Goal: Task Accomplishment & Management: Use online tool/utility

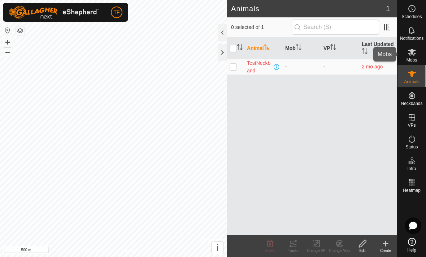
click at [413, 60] on span "Mobs" at bounding box center [412, 60] width 10 height 4
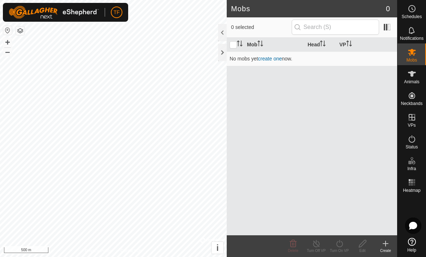
click at [270, 61] on link "create one" at bounding box center [270, 59] width 24 height 6
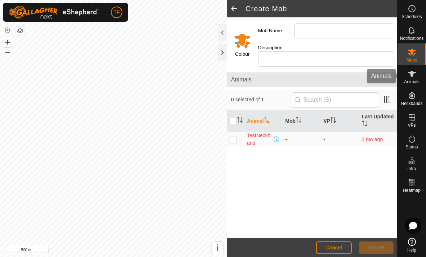
click at [415, 78] on icon at bounding box center [412, 73] width 9 height 9
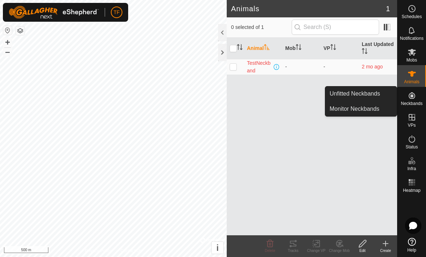
click at [375, 93] on span "Unfitted Neckbands" at bounding box center [355, 93] width 51 height 9
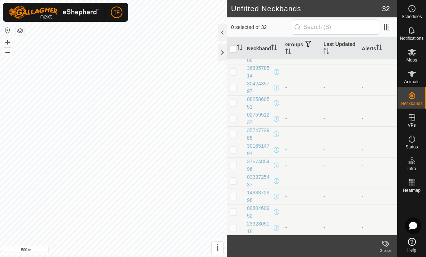
click at [312, 118] on td "-" at bounding box center [302, 119] width 38 height 16
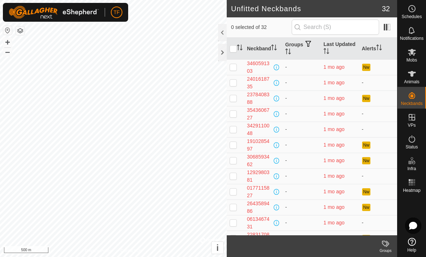
click at [223, 54] on div at bounding box center [222, 52] width 9 height 17
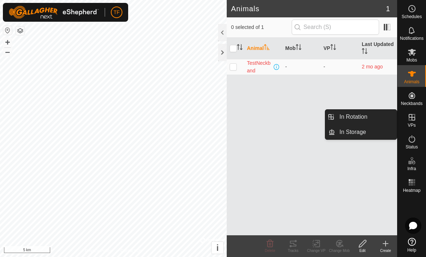
click at [369, 131] on link "In Storage" at bounding box center [366, 132] width 62 height 14
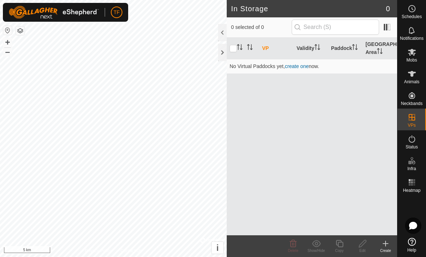
click at [302, 64] on link "create one" at bounding box center [297, 66] width 24 height 6
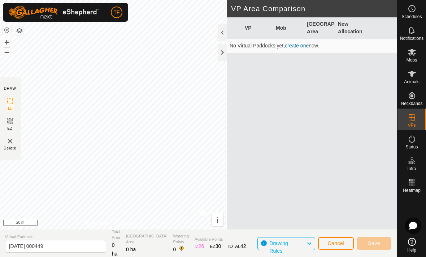
click at [14, 141] on img at bounding box center [10, 141] width 9 height 9
click at [12, 139] on img at bounding box center [10, 141] width 9 height 9
click at [12, 143] on img at bounding box center [10, 141] width 9 height 9
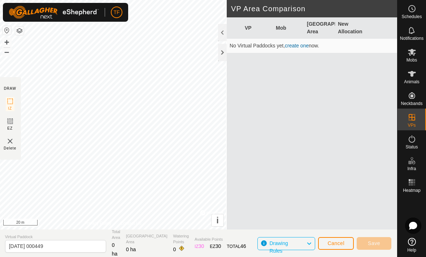
click at [11, 143] on img at bounding box center [10, 141] width 9 height 9
click at [10, 137] on img at bounding box center [10, 141] width 9 height 9
click at [10, 144] on img at bounding box center [10, 141] width 9 height 9
click at [345, 245] on button "Cancel" at bounding box center [336, 243] width 36 height 13
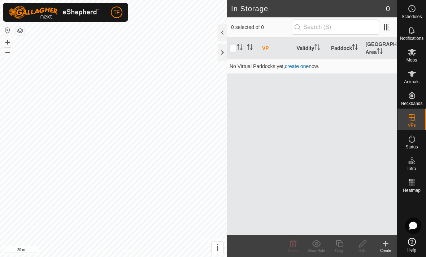
click at [303, 65] on link "create one" at bounding box center [297, 66] width 24 height 6
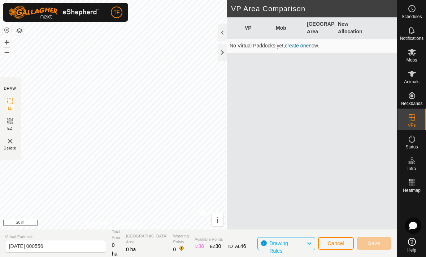
click at [298, 47] on link "create one" at bounding box center [297, 46] width 24 height 6
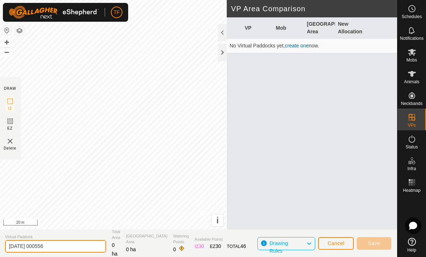
click at [62, 244] on input "2025-08-13 000556" at bounding box center [55, 246] width 101 height 13
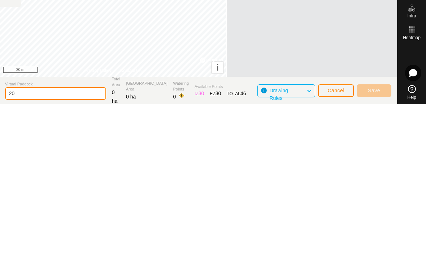
type input "2"
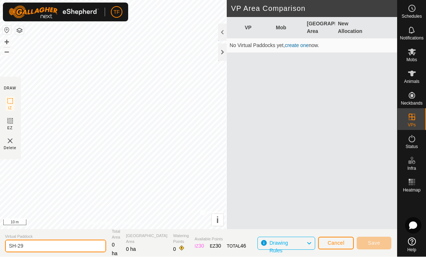
type input "SH-29"
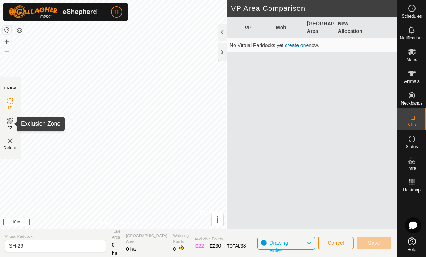
click at [10, 121] on icon at bounding box center [10, 121] width 4 height 4
click at [13, 124] on rect at bounding box center [10, 121] width 6 height 6
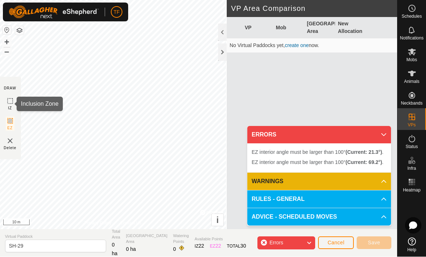
click at [11, 104] on rect at bounding box center [10, 101] width 6 height 6
click at [13, 142] on img at bounding box center [10, 141] width 9 height 9
click at [334, 241] on span "Cancel" at bounding box center [336, 243] width 17 height 6
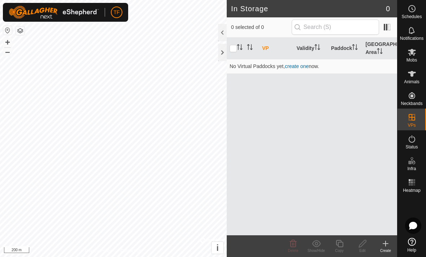
click at [305, 68] on link "create one" at bounding box center [297, 66] width 24 height 6
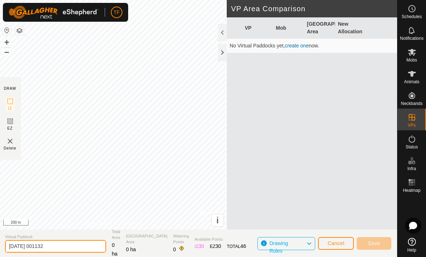
click at [61, 245] on input "2025-08-13 001132" at bounding box center [55, 246] width 101 height 13
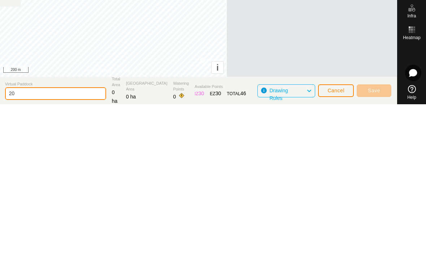
type input "2"
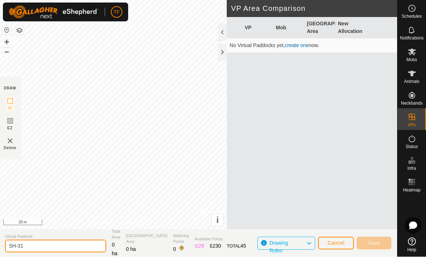
type input "SH-31"
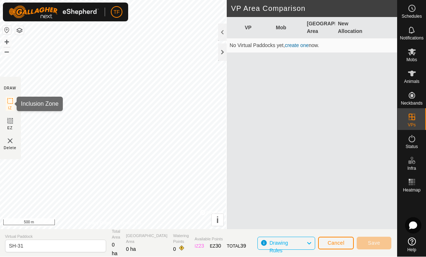
click at [13, 100] on rect at bounding box center [10, 101] width 6 height 6
click at [199, 243] on span "23" at bounding box center [202, 246] width 6 height 6
click at [10, 104] on icon at bounding box center [10, 101] width 9 height 9
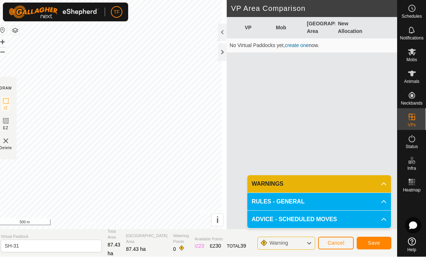
click at [377, 242] on span "Save" at bounding box center [374, 243] width 12 height 6
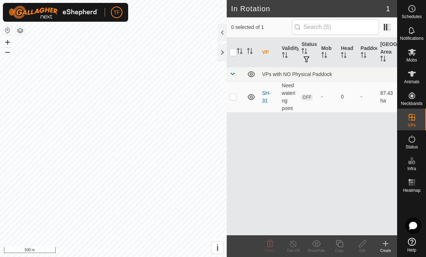
click at [327, 96] on div "-" at bounding box center [329, 97] width 14 height 8
click at [282, 88] on td "Need watering point" at bounding box center [289, 96] width 20 height 31
click at [266, 96] on link "SH-31" at bounding box center [266, 96] width 9 height 13
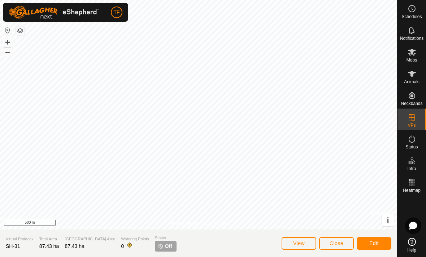
click at [121, 239] on span "Watering Points" at bounding box center [135, 239] width 28 height 6
click at [377, 239] on button "Edit" at bounding box center [374, 243] width 35 height 13
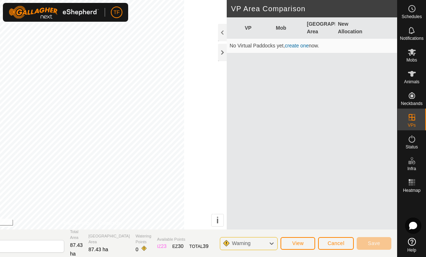
click at [167, 243] on div "IZ 23" at bounding box center [161, 246] width 9 height 8
click at [268, 243] on div "Warning" at bounding box center [249, 243] width 58 height 13
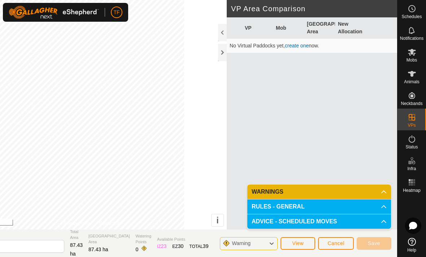
click at [308, 240] on button "View" at bounding box center [298, 243] width 35 height 13
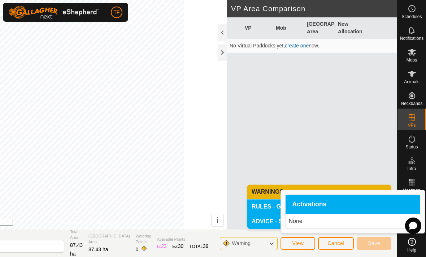
click at [338, 245] on span "Cancel" at bounding box center [336, 243] width 17 height 6
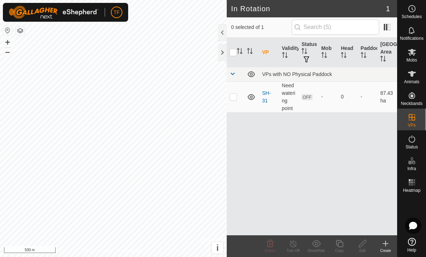
click at [225, 55] on div at bounding box center [222, 52] width 9 height 17
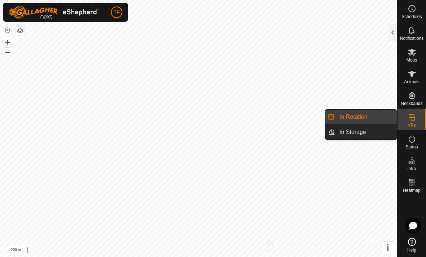
click at [360, 134] on span "In Storage" at bounding box center [353, 132] width 27 height 9
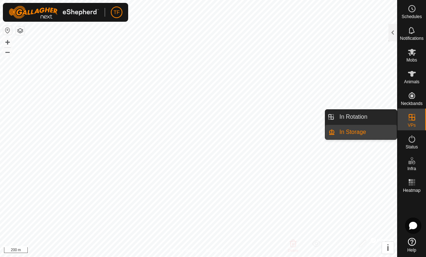
click at [364, 118] on span "In Rotation" at bounding box center [354, 116] width 28 height 9
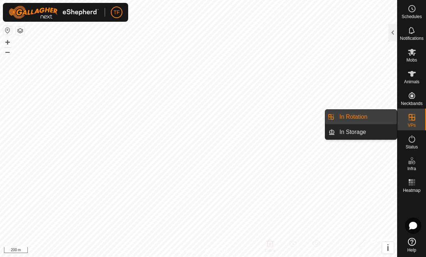
click at [390, 37] on div at bounding box center [393, 32] width 9 height 17
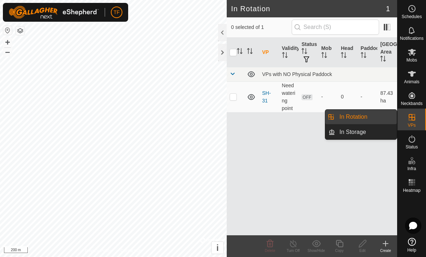
click at [356, 131] on span "In Storage" at bounding box center [353, 132] width 27 height 9
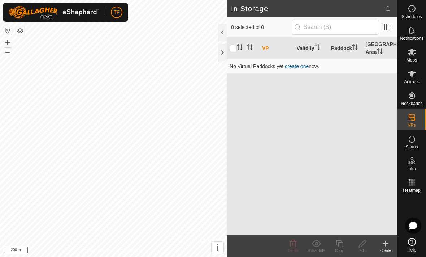
click at [308, 64] on link "create one" at bounding box center [297, 66] width 24 height 6
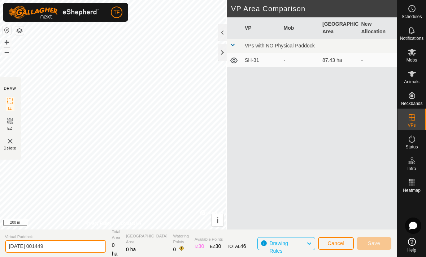
click at [64, 246] on input "2025-08-13 001449" at bounding box center [55, 246] width 101 height 13
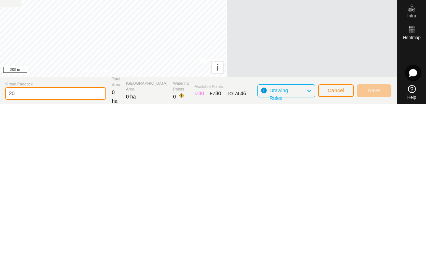
type input "2"
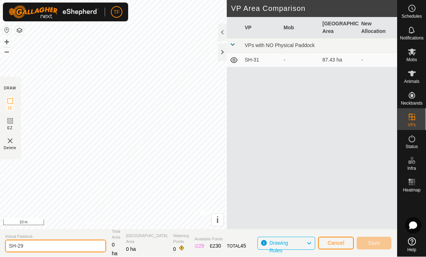
type input "SH-29"
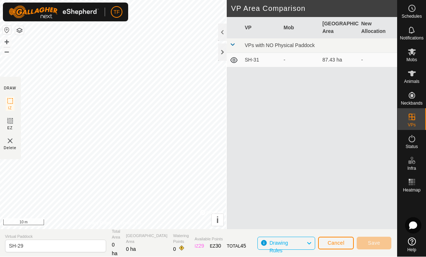
click at [341, 241] on span "Cancel" at bounding box center [336, 243] width 17 height 6
